Goal: Task Accomplishment & Management: Manage account settings

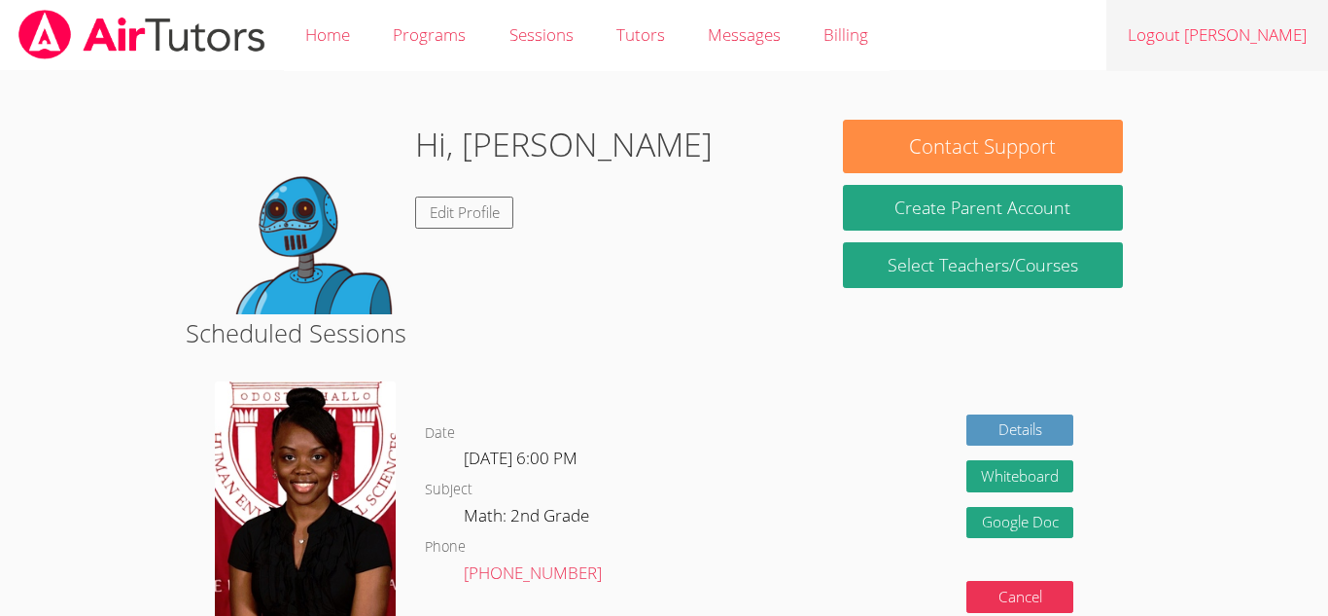
click at [1264, 37] on link "Logout Kyler" at bounding box center [1218, 35] width 222 height 71
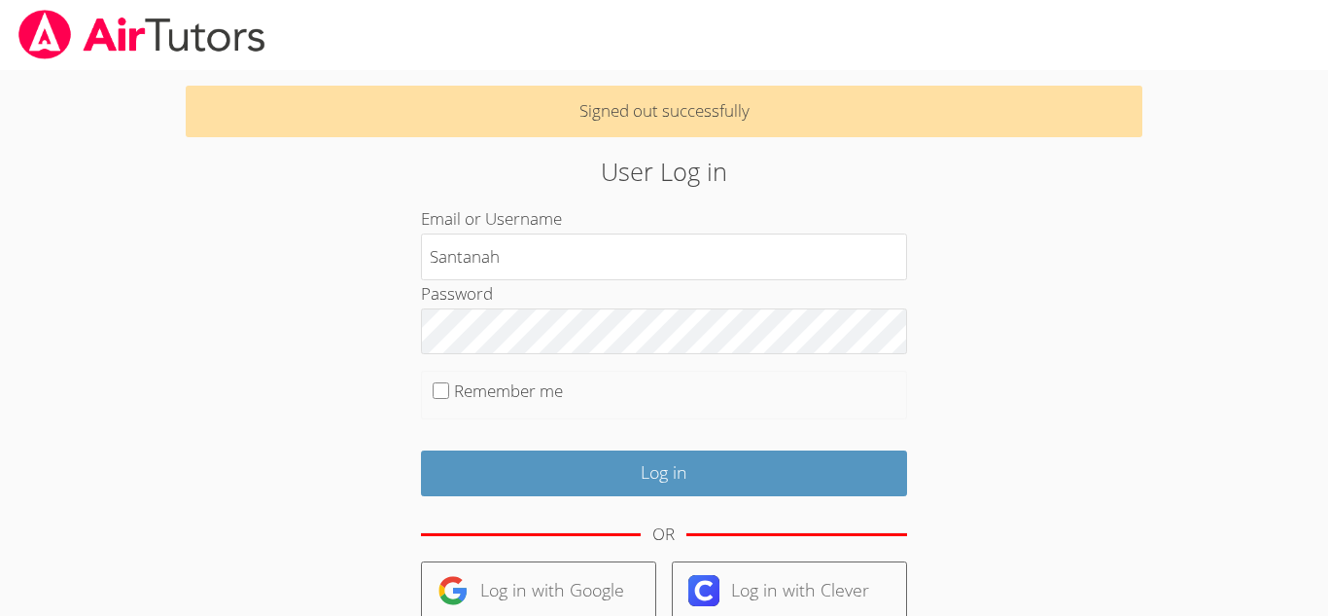
type input "Santanah"
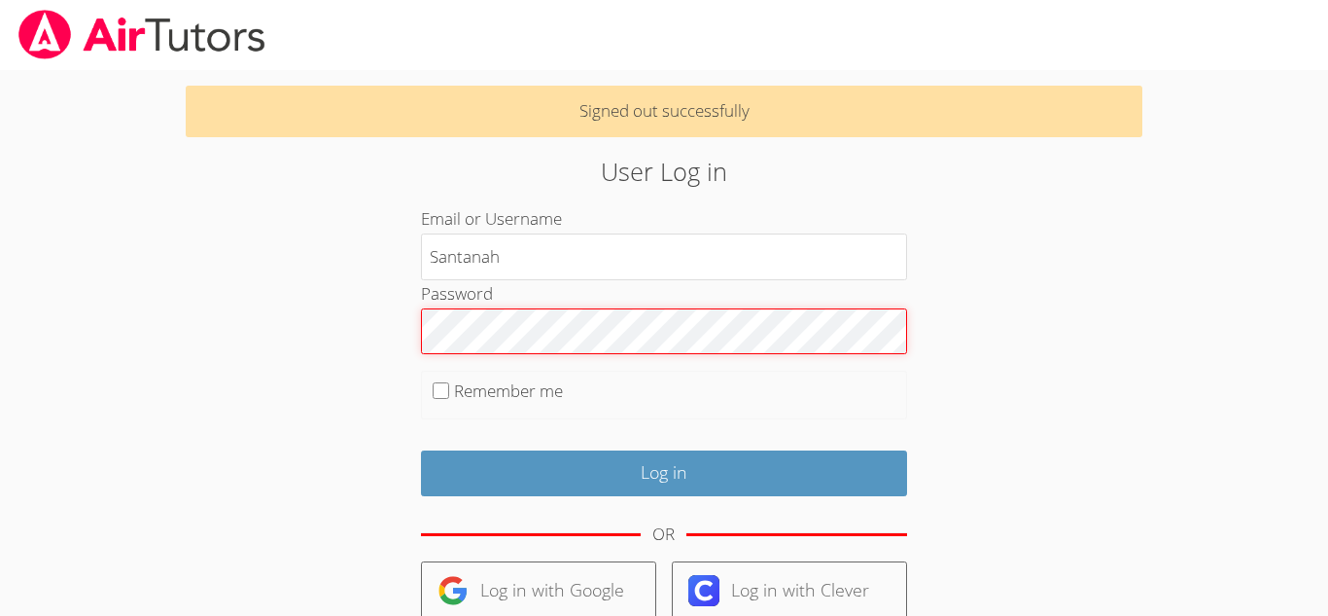
click at [421, 450] on input "Log in" at bounding box center [664, 473] width 486 height 46
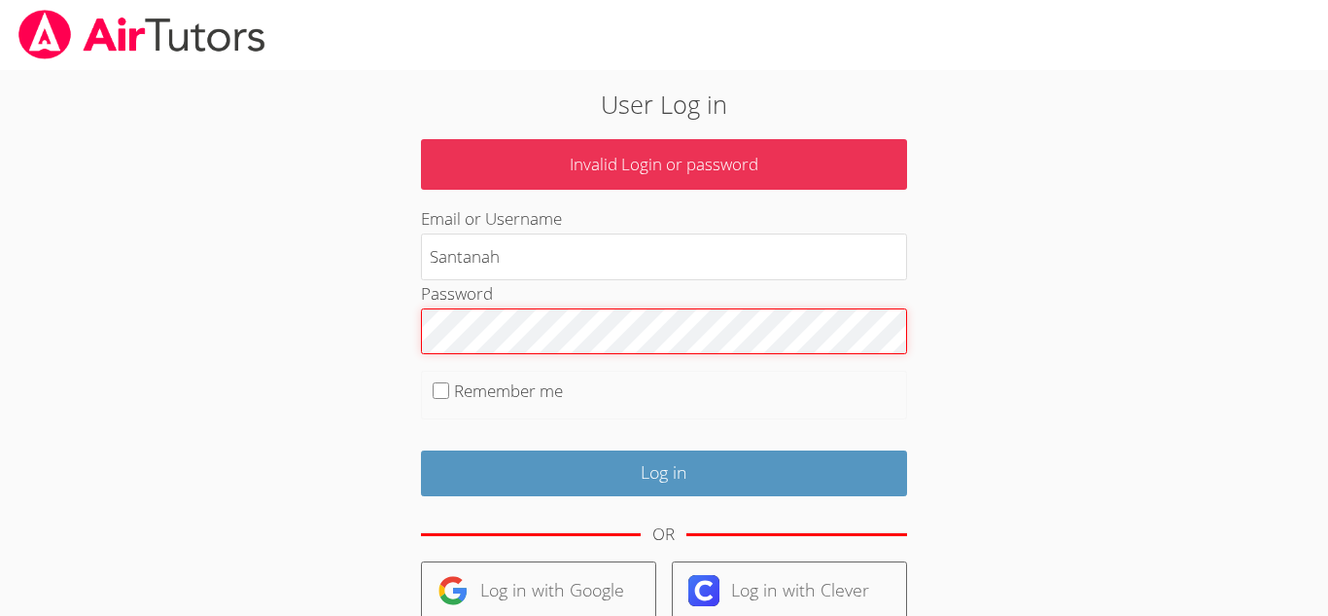
click at [421, 450] on input "Log in" at bounding box center [664, 473] width 486 height 46
